Goal: Check status: Check status

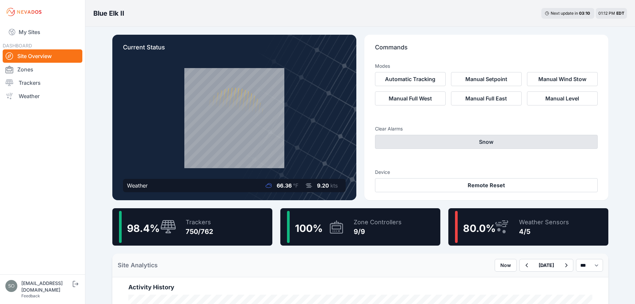
click at [458, 138] on button "Snow" at bounding box center [486, 142] width 223 height 14
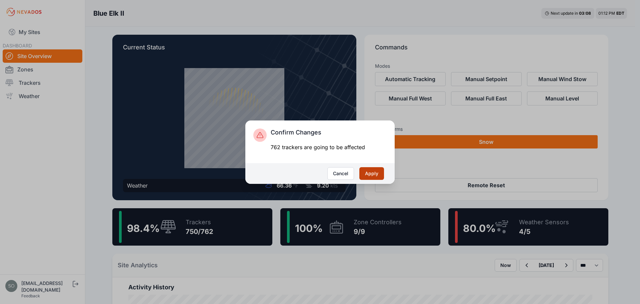
click at [377, 171] on button "Apply" at bounding box center [371, 173] width 25 height 13
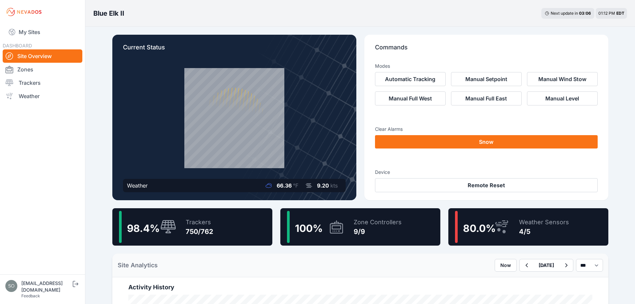
click at [421, 115] on div "Modes Automatic Tracking Manual Setpoint Manual Wind Stow Manual Full West Manu…" at bounding box center [486, 124] width 223 height 135
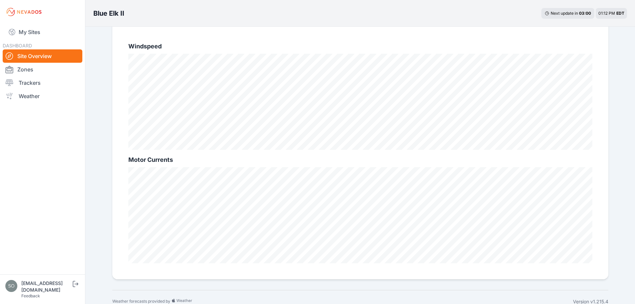
scroll to position [422, 0]
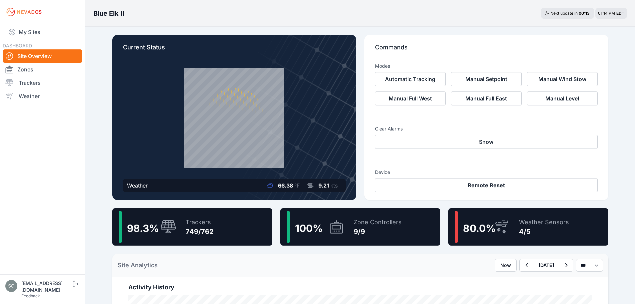
click at [505, 230] on icon at bounding box center [502, 226] width 16 height 15
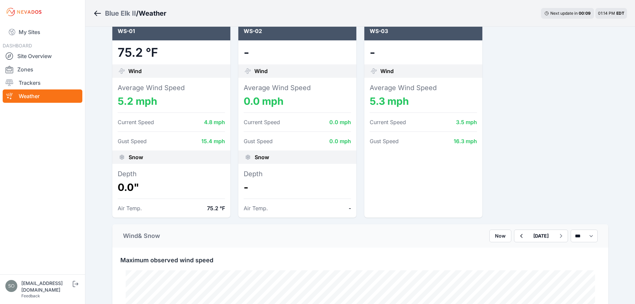
scroll to position [89, 0]
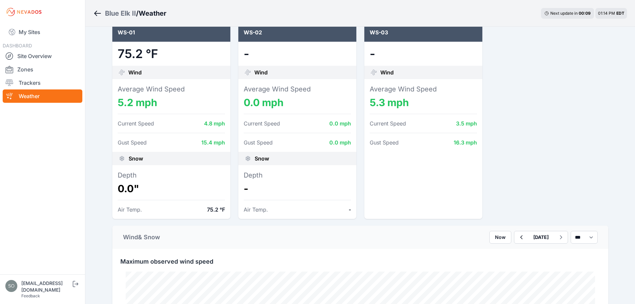
click at [258, 187] on dd "-" at bounding box center [297, 188] width 107 height 12
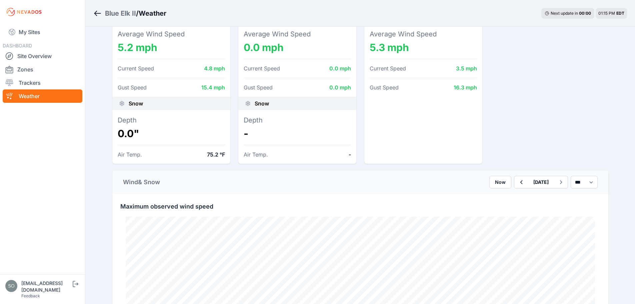
scroll to position [0, 0]
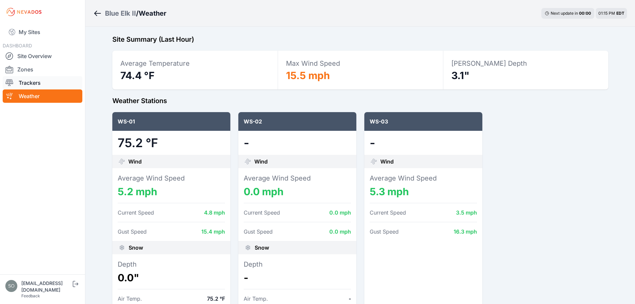
click at [47, 77] on link "Trackers" at bounding box center [43, 82] width 80 height 13
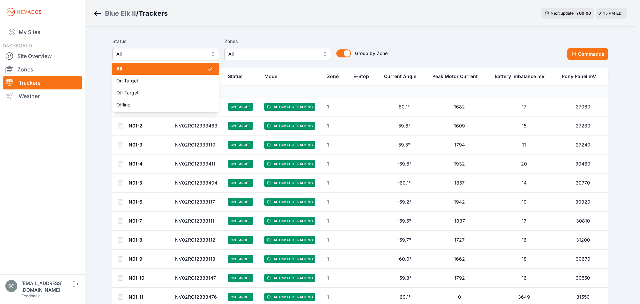
click at [216, 56] on button "All" at bounding box center [165, 54] width 107 height 12
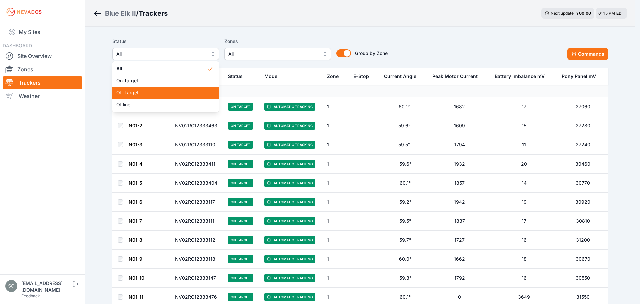
click at [197, 90] on span "Off Target" at bounding box center [161, 92] width 91 height 7
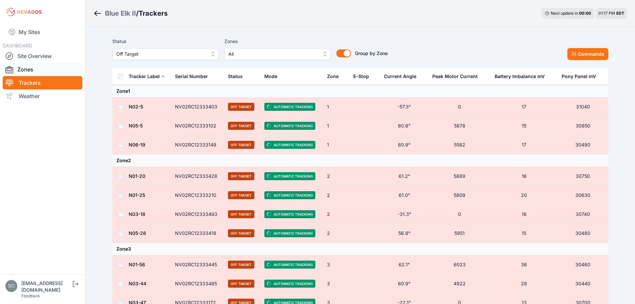
click at [39, 71] on link "Zones" at bounding box center [43, 69] width 80 height 13
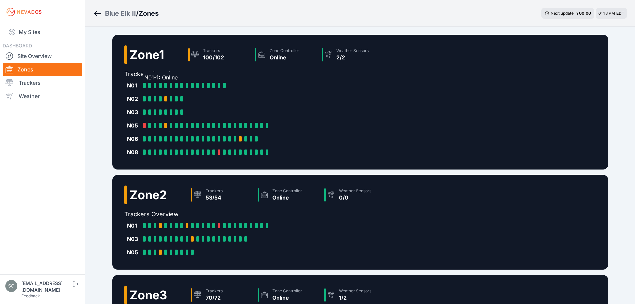
click at [144, 86] on div at bounding box center [144, 85] width 3 height 5
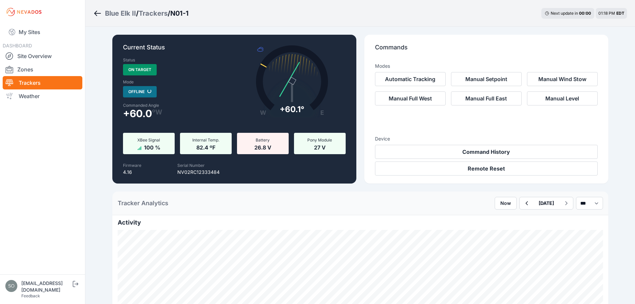
drag, startPoint x: 135, startPoint y: 94, endPoint x: 116, endPoint y: 96, distance: 19.1
click at [116, 96] on div "Current Status Status On Target Mode Offline Loading... Commanded Angle + 60.0 …" at bounding box center [234, 109] width 244 height 149
click at [41, 34] on link "My Sites" at bounding box center [43, 32] width 80 height 16
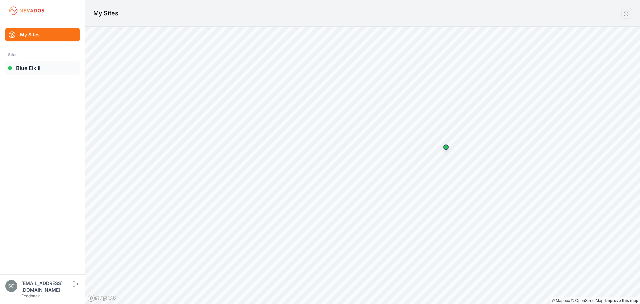
click at [47, 69] on link "Blue Elk II" at bounding box center [42, 67] width 74 height 13
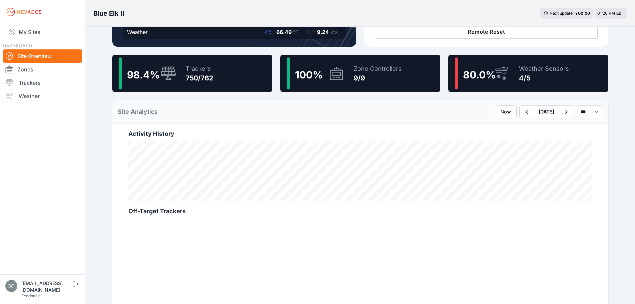
scroll to position [144, 0]
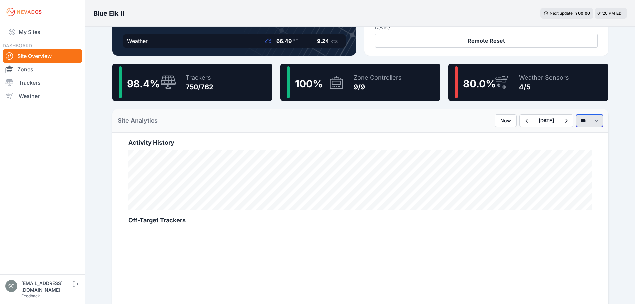
click at [593, 118] on select "*** **** *****" at bounding box center [589, 120] width 27 height 13
click at [588, 123] on select "*** **** *****" at bounding box center [589, 120] width 27 height 13
click at [576, 114] on select "*** **** *****" at bounding box center [589, 120] width 27 height 13
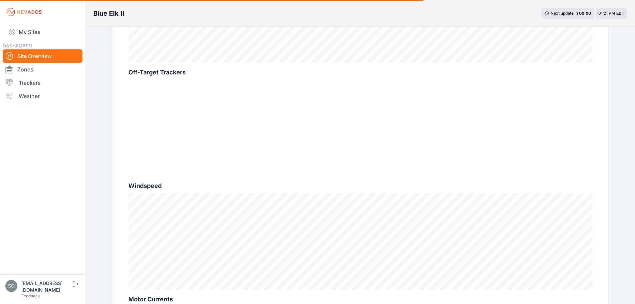
scroll to position [300, 0]
click at [203, 107] on div at bounding box center [360, 120] width 464 height 96
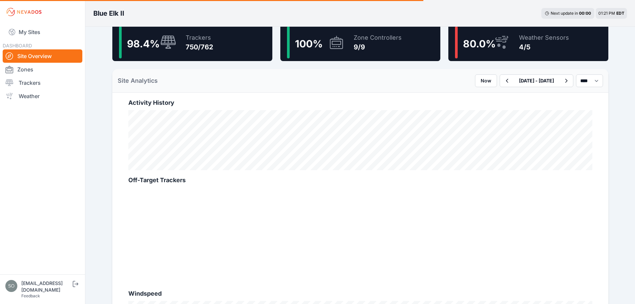
scroll to position [156, 0]
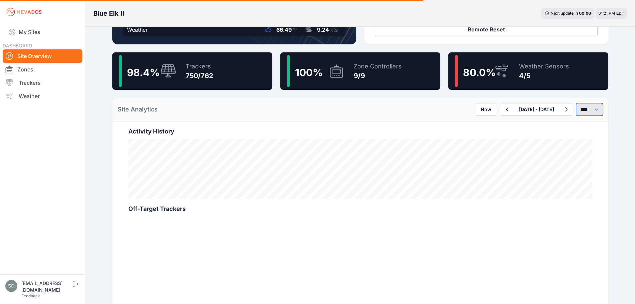
click at [585, 113] on select "*** **** *****" at bounding box center [589, 109] width 27 height 13
select select "***"
click at [576, 103] on select "*** **** *****" at bounding box center [589, 109] width 27 height 13
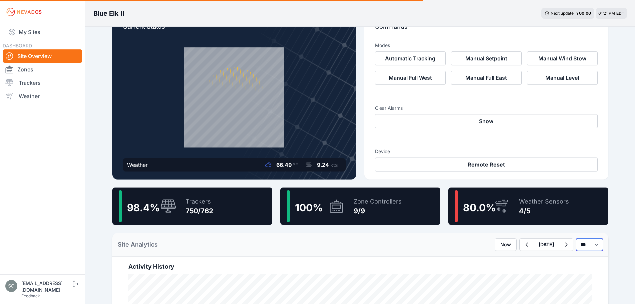
scroll to position [56, 0]
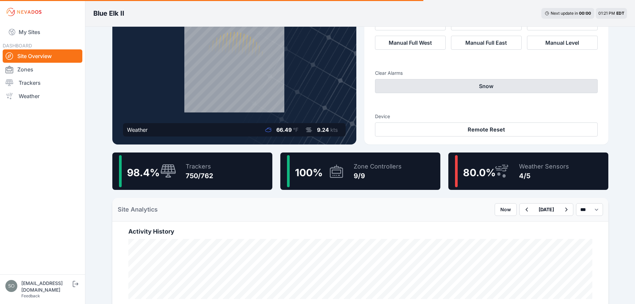
click at [477, 88] on button "Snow" at bounding box center [486, 86] width 223 height 14
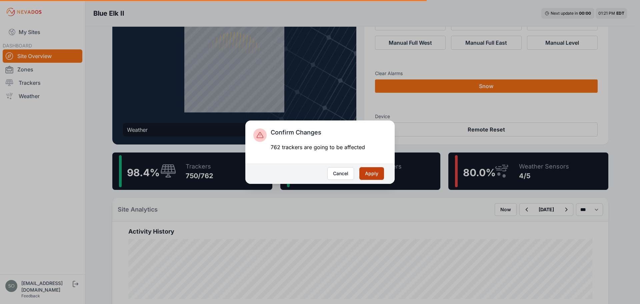
click at [375, 173] on button "Apply" at bounding box center [371, 173] width 25 height 13
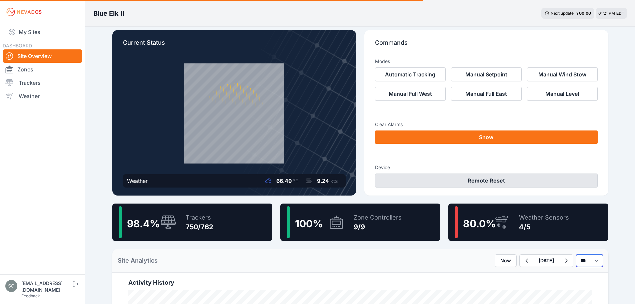
scroll to position [0, 0]
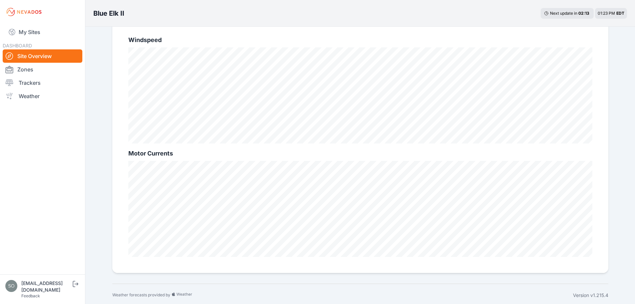
scroll to position [440, 0]
click at [578, 12] on div "Next update in 02 : 01" at bounding box center [570, 13] width 40 height 5
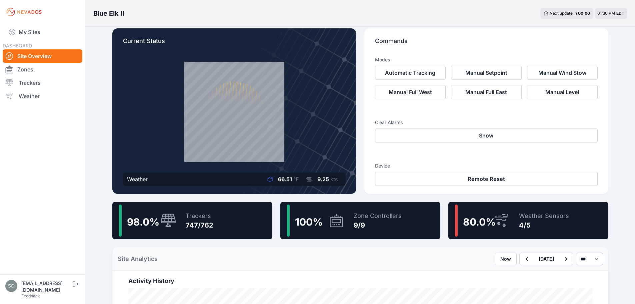
scroll to position [0, 0]
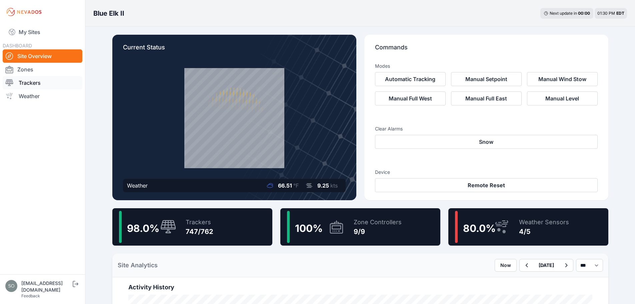
click at [43, 80] on link "Trackers" at bounding box center [43, 82] width 80 height 13
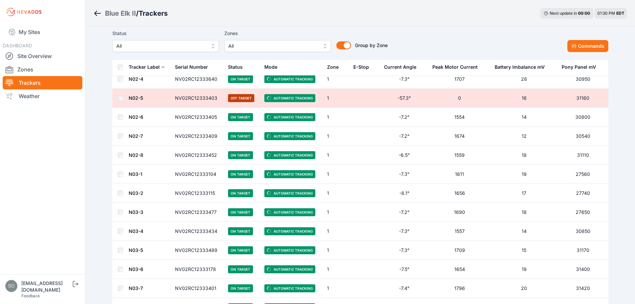
scroll to position [333, 0]
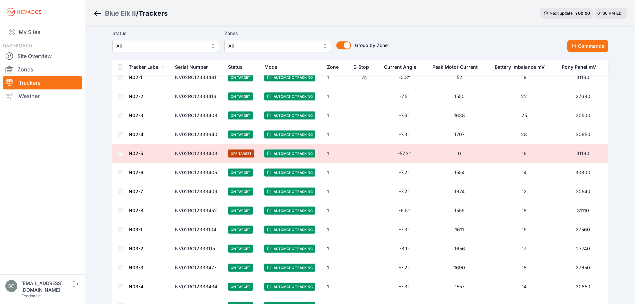
drag, startPoint x: 341, startPoint y: 155, endPoint x: 327, endPoint y: 155, distance: 13.7
click at [327, 155] on td "1" at bounding box center [336, 153] width 26 height 19
click at [348, 155] on td "1" at bounding box center [336, 153] width 26 height 19
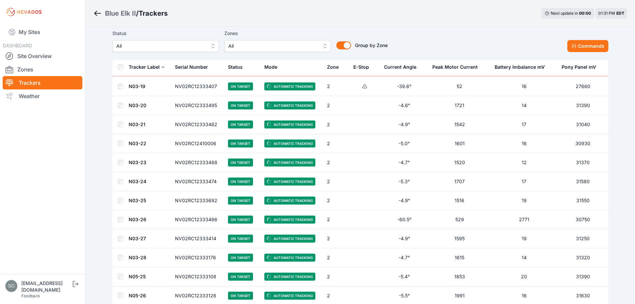
scroll to position [2644, 0]
